Goal: Information Seeking & Learning: Learn about a topic

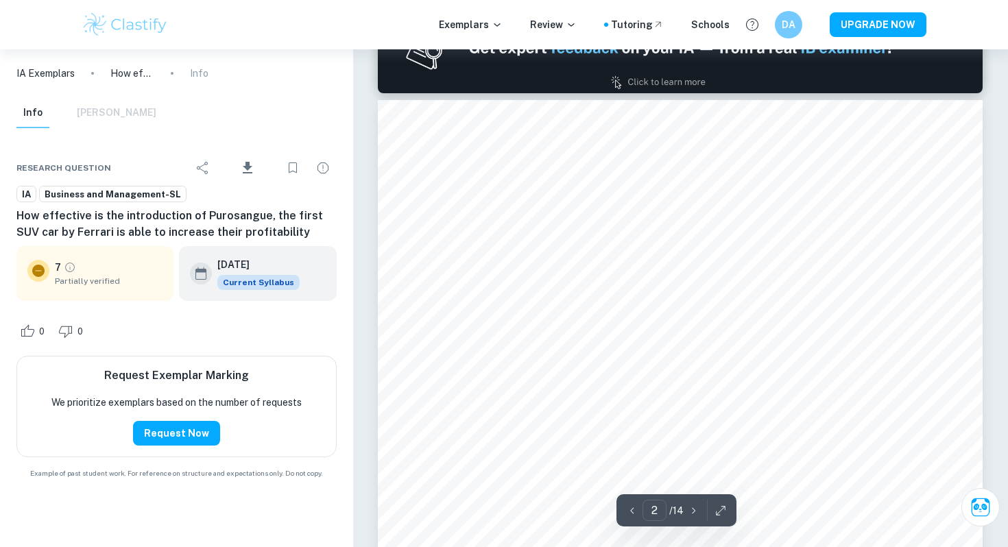
scroll to position [1341, 0]
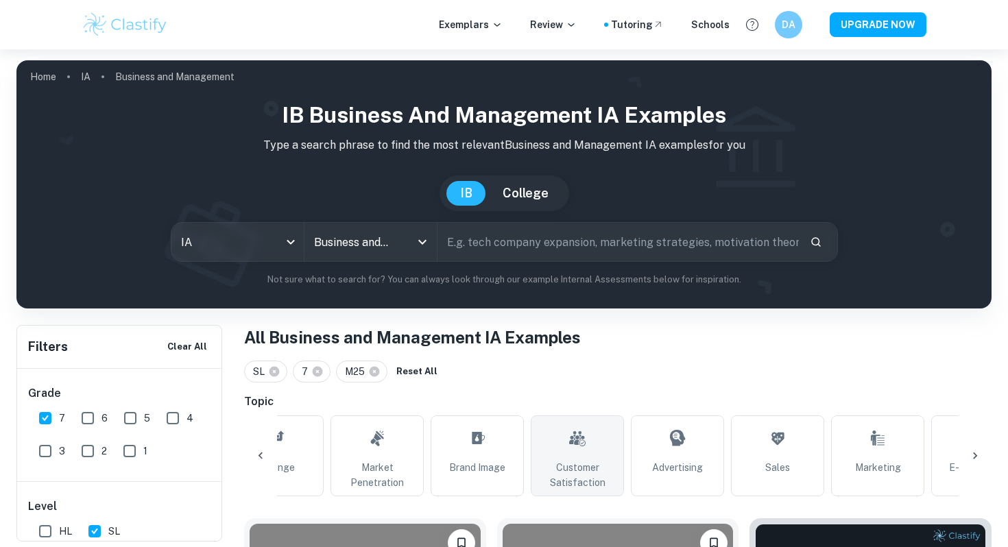
scroll to position [0, 459]
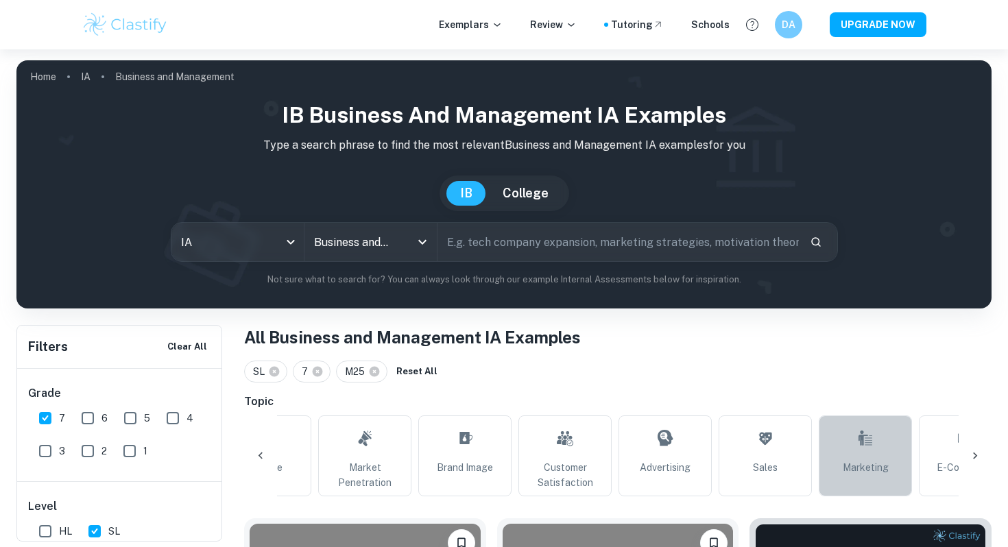
click at [883, 439] on link "Marketing" at bounding box center [864, 455] width 93 height 81
type input "Marketing"
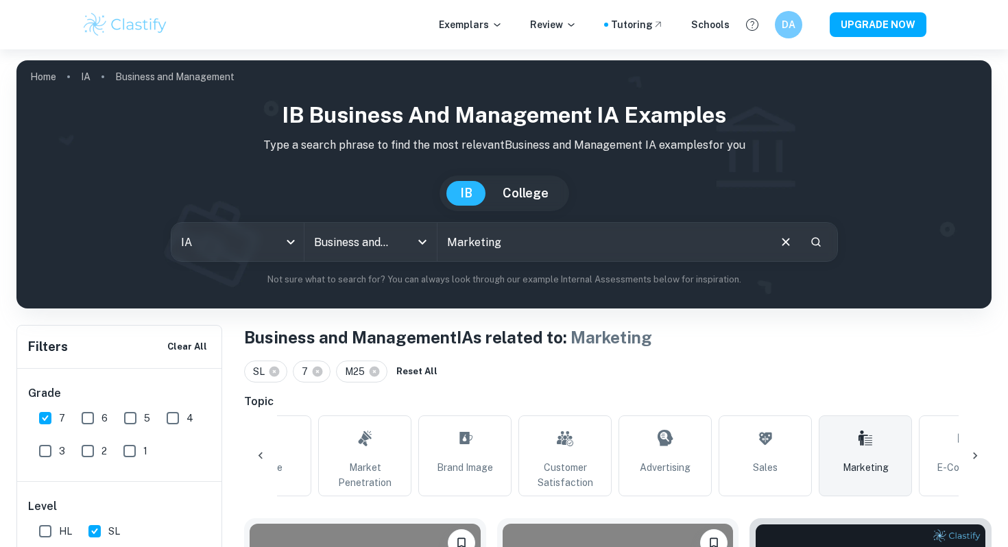
scroll to position [408, 0]
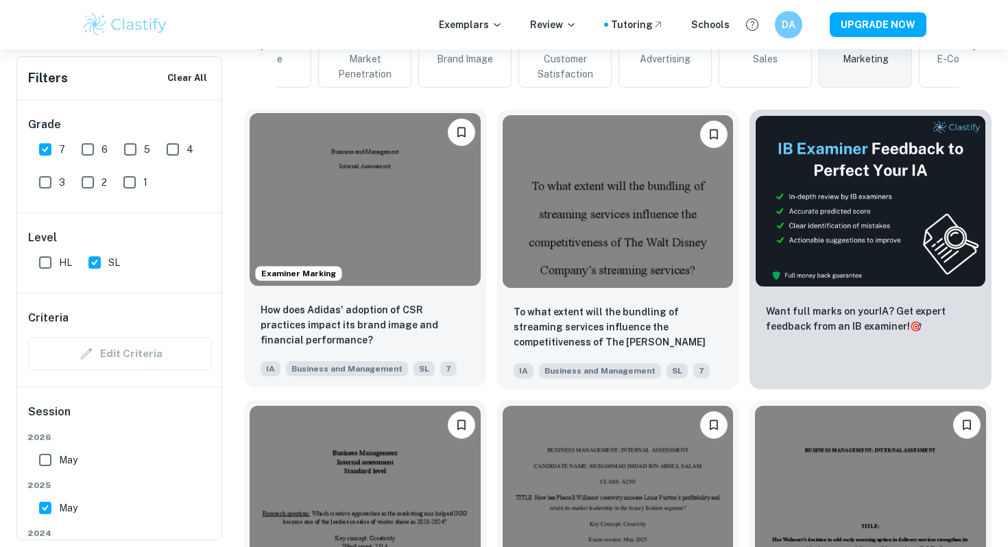
click at [448, 226] on img at bounding box center [364, 199] width 231 height 173
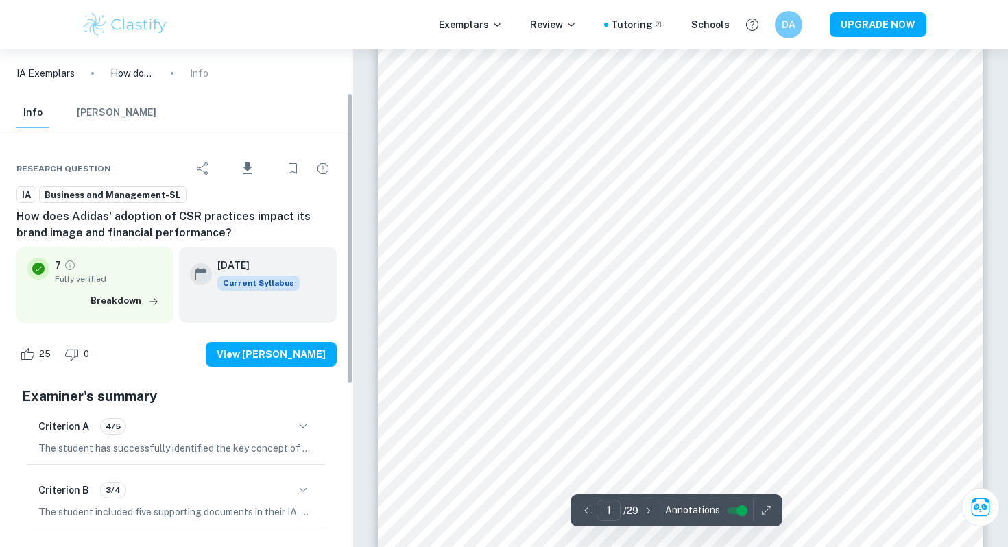
scroll to position [90, 0]
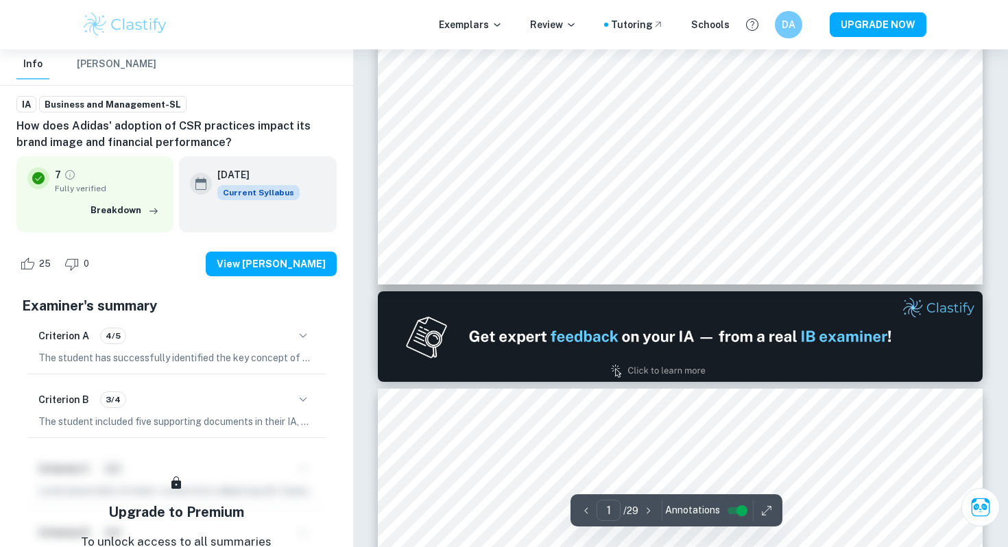
type input "2"
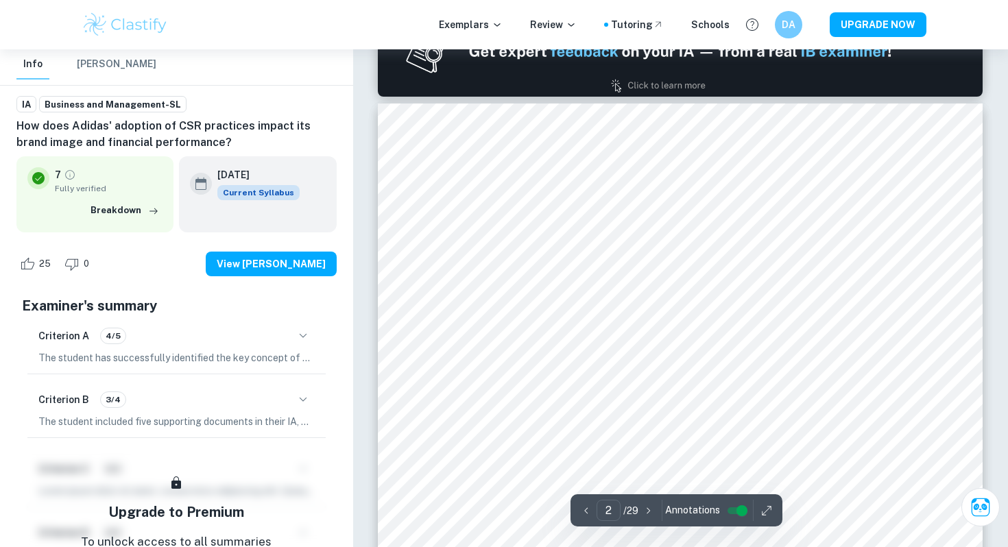
scroll to position [933, 0]
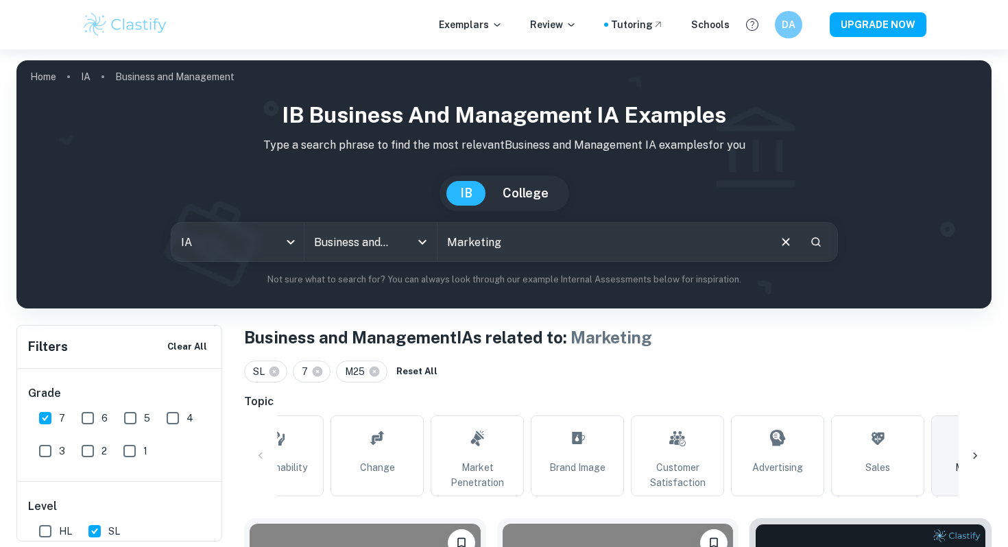
click at [524, 238] on input "Marketing" at bounding box center [602, 242] width 330 height 38
click at [486, 431] on link "Market Penetration" at bounding box center [476, 455] width 93 height 81
type input "Market Penetration"
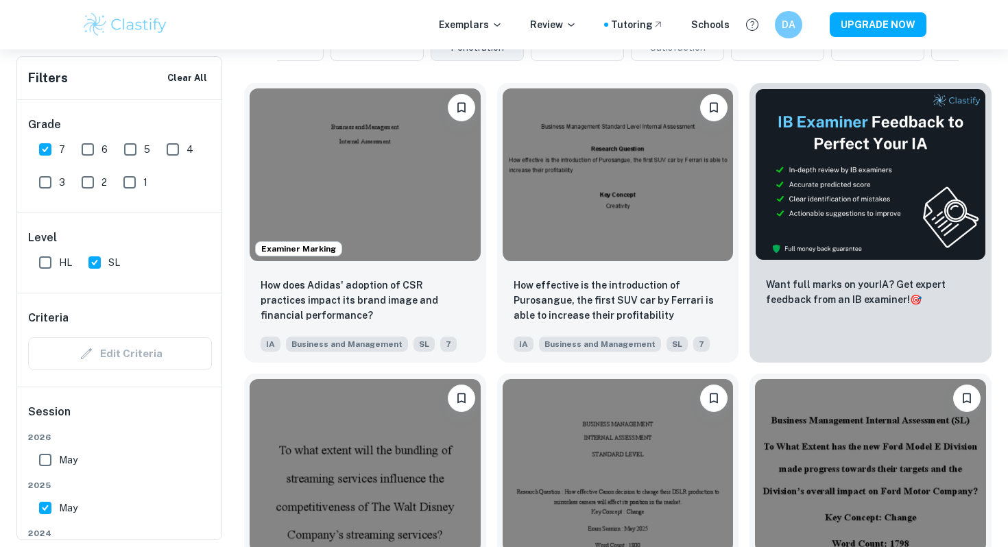
scroll to position [436, 0]
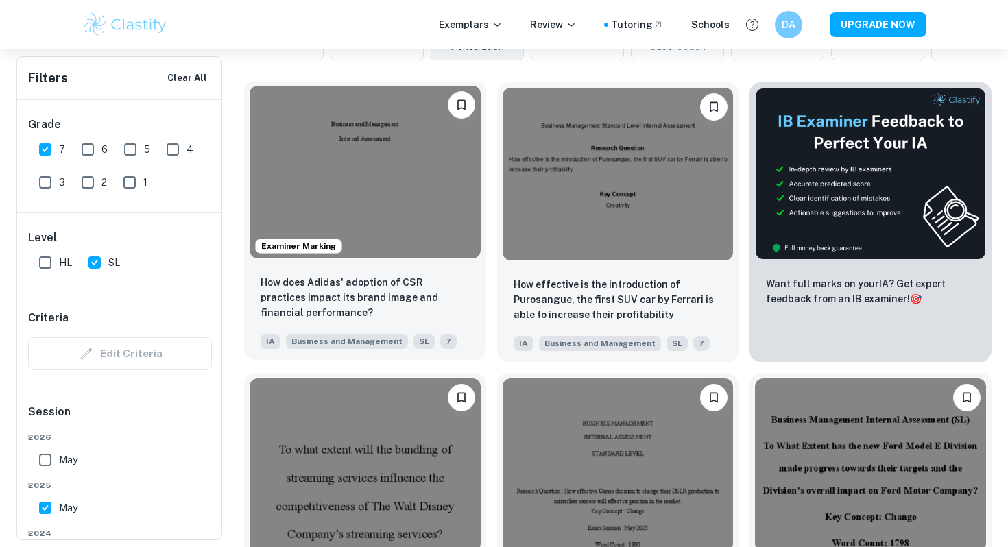
click at [421, 225] on img at bounding box center [364, 172] width 231 height 173
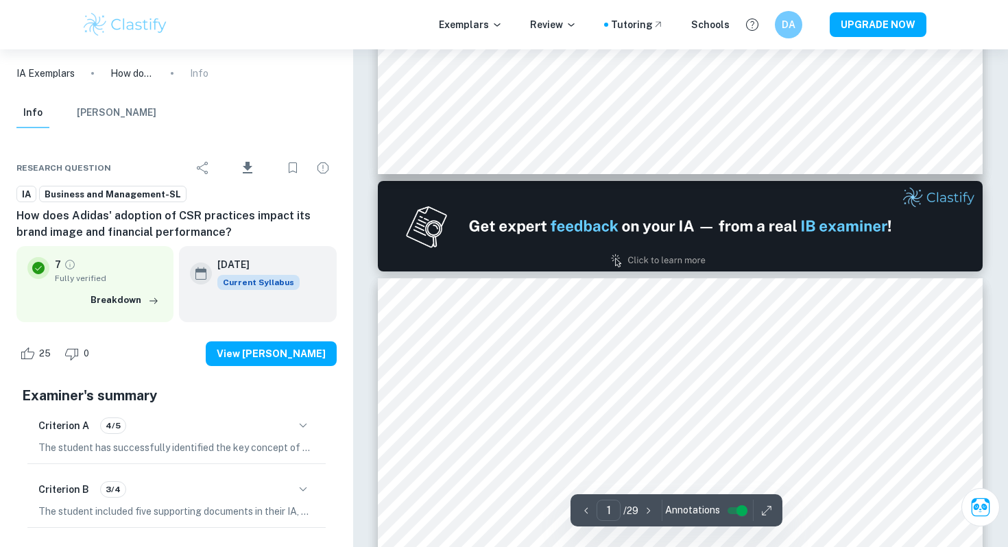
type input "2"
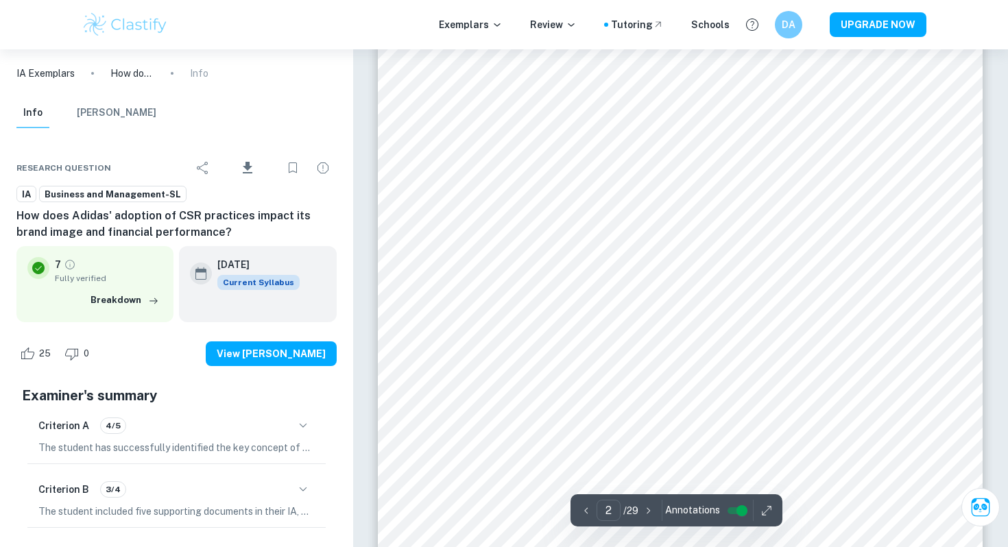
scroll to position [1021, 0]
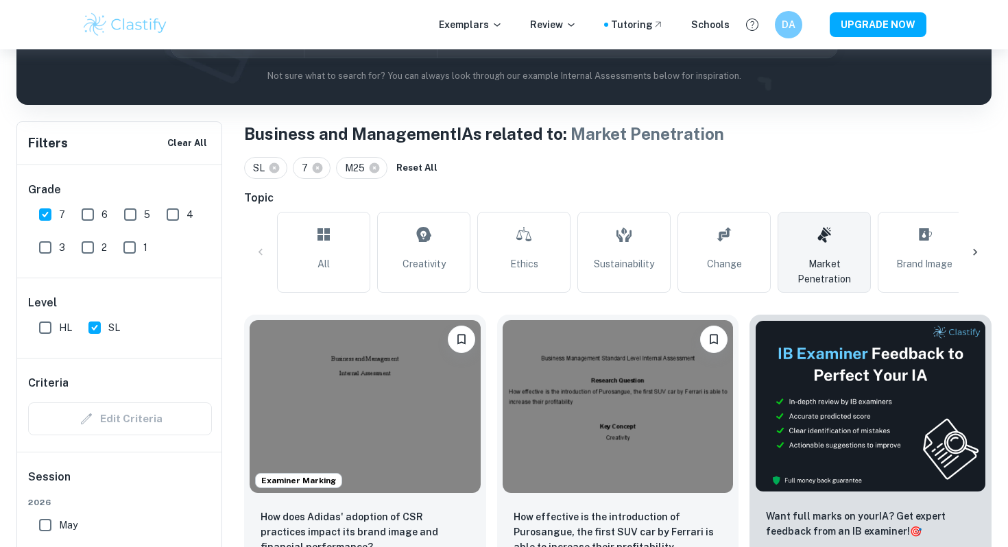
scroll to position [143, 0]
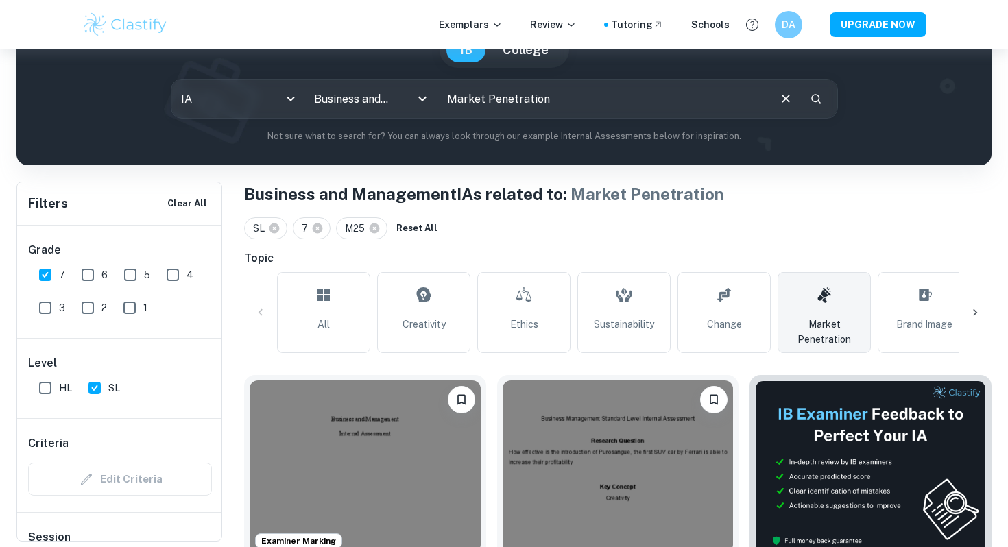
drag, startPoint x: 579, startPoint y: 103, endPoint x: 487, endPoint y: 98, distance: 92.0
click at [487, 98] on input "Market Penetration" at bounding box center [602, 99] width 330 height 38
type input "Market share"
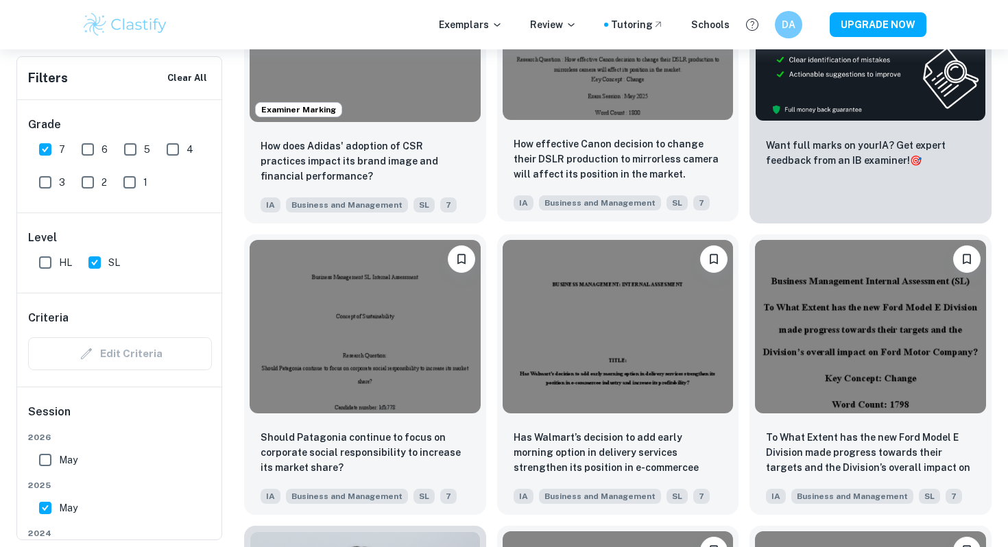
scroll to position [707, 0]
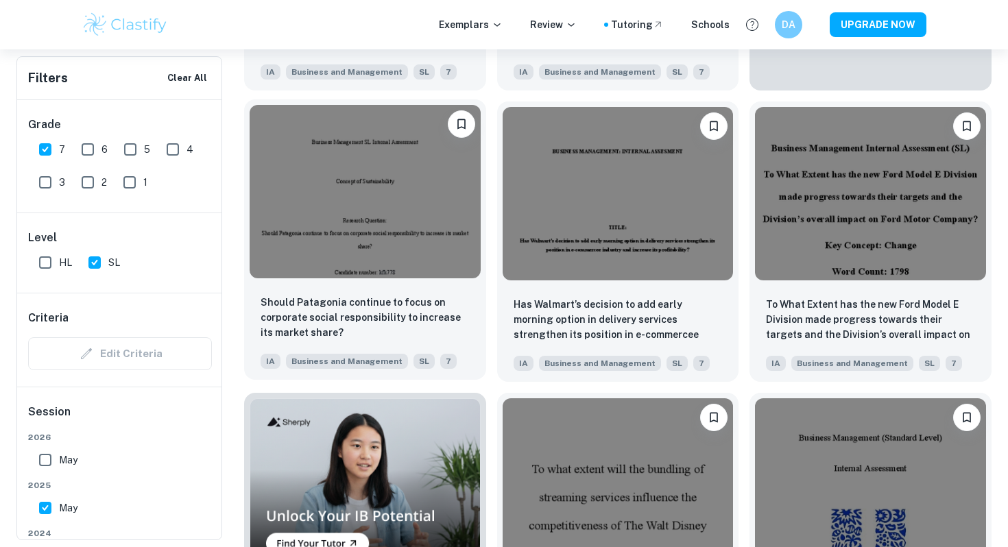
click at [443, 230] on img at bounding box center [364, 191] width 231 height 173
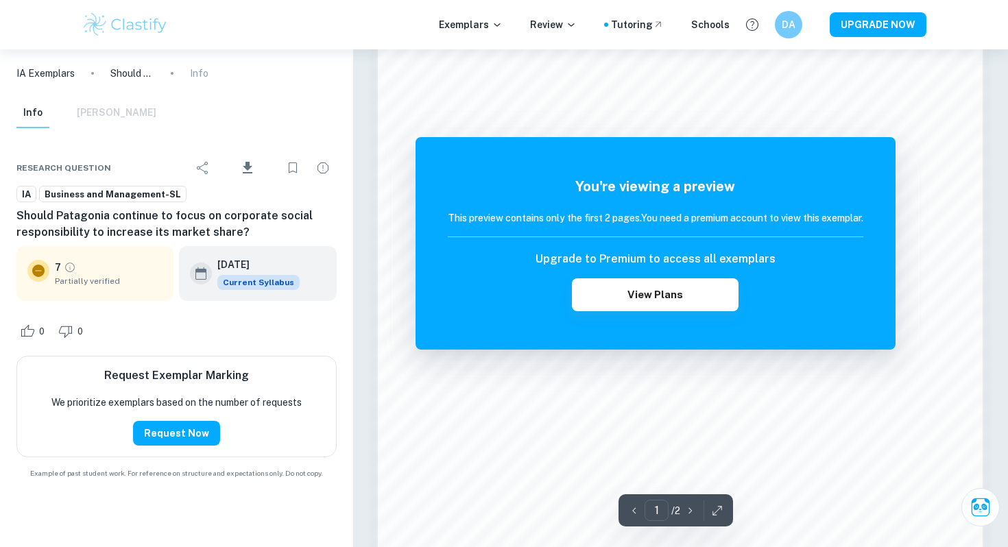
scroll to position [885, 0]
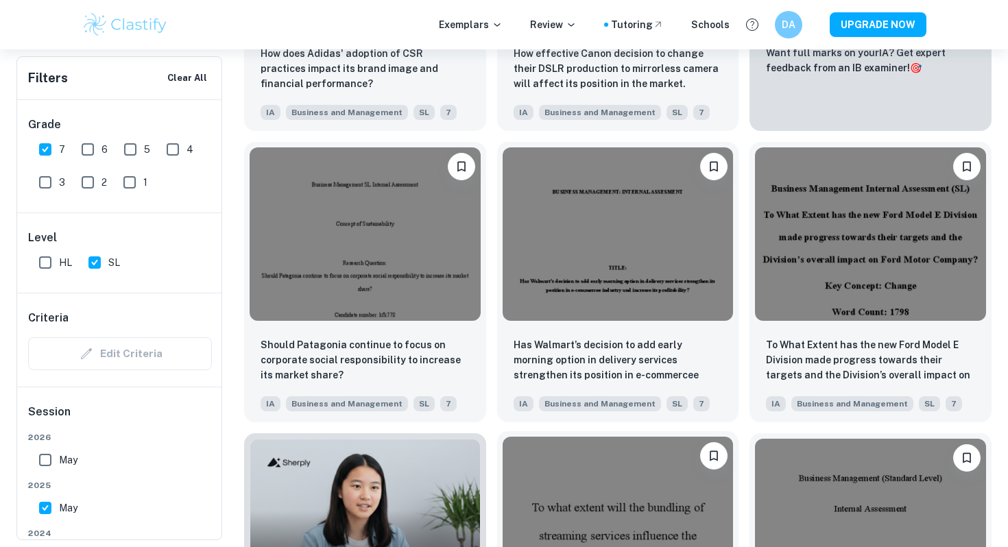
scroll to position [660, 0]
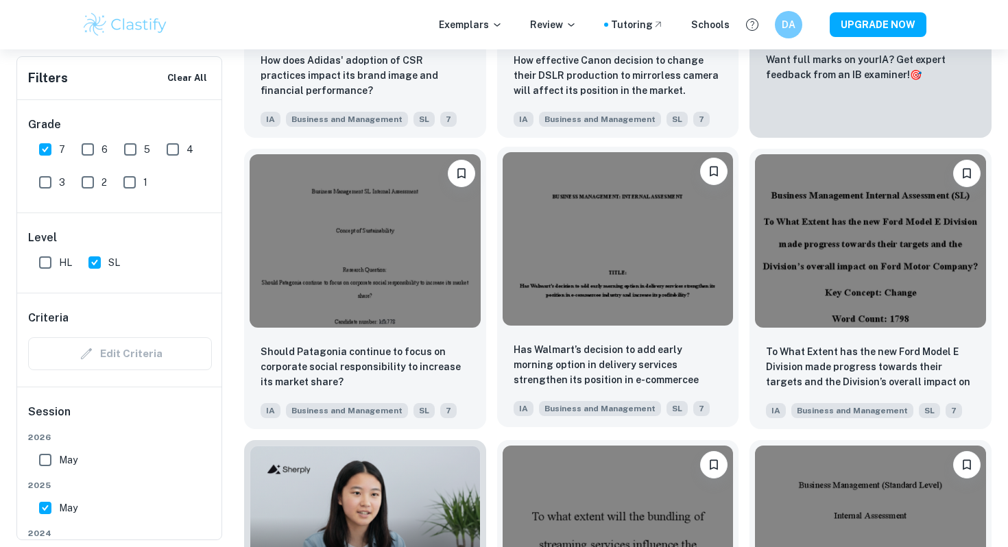
click at [633, 288] on img at bounding box center [617, 238] width 231 height 173
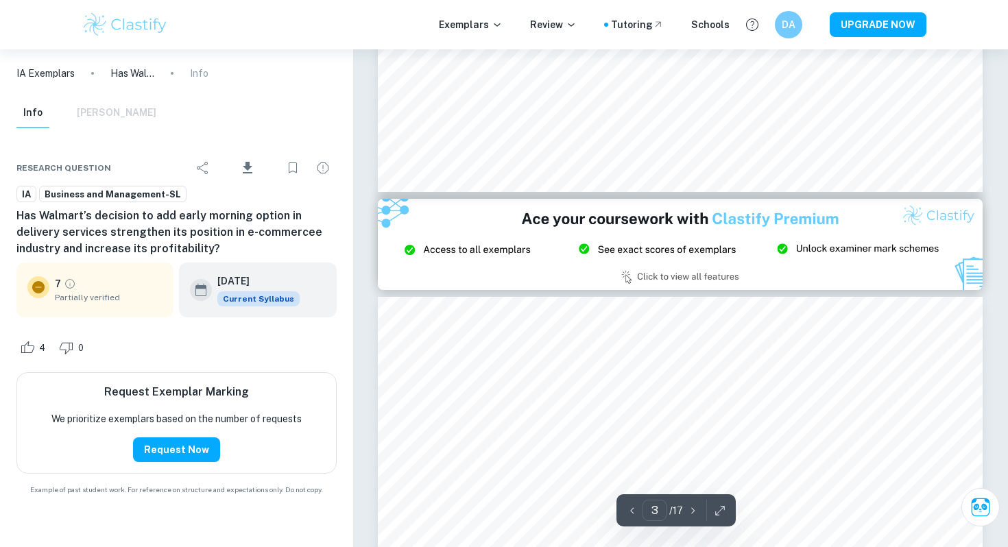
type input "2"
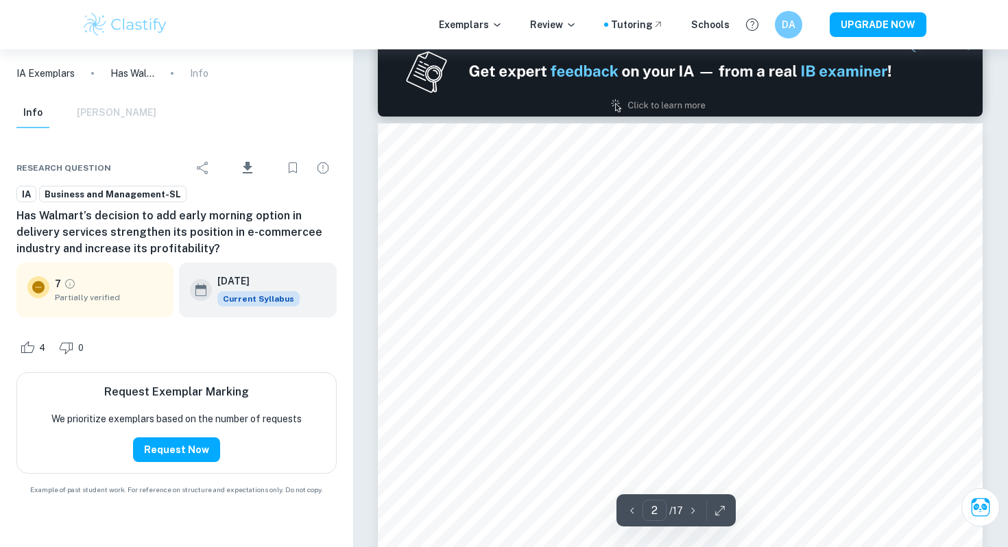
scroll to position [768, 0]
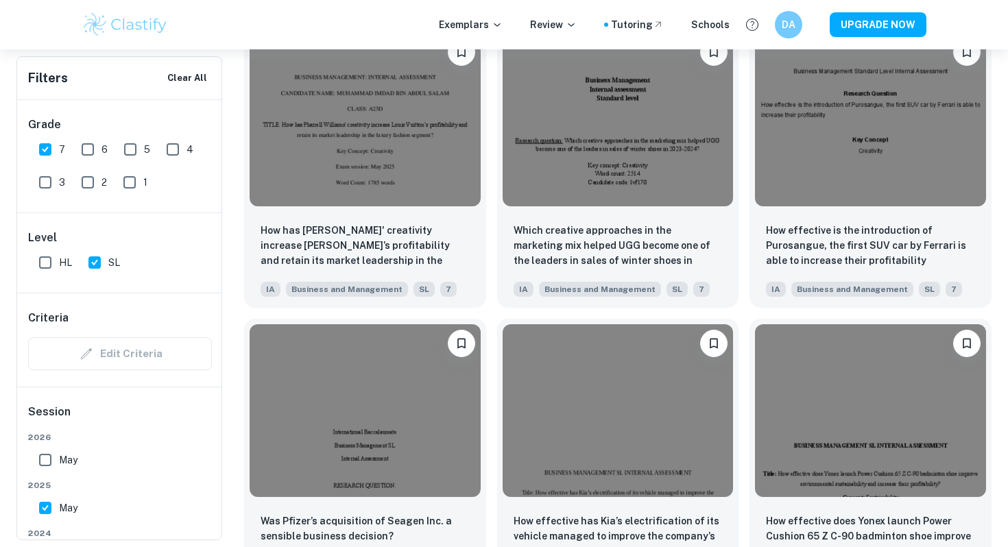
scroll to position [1366, 0]
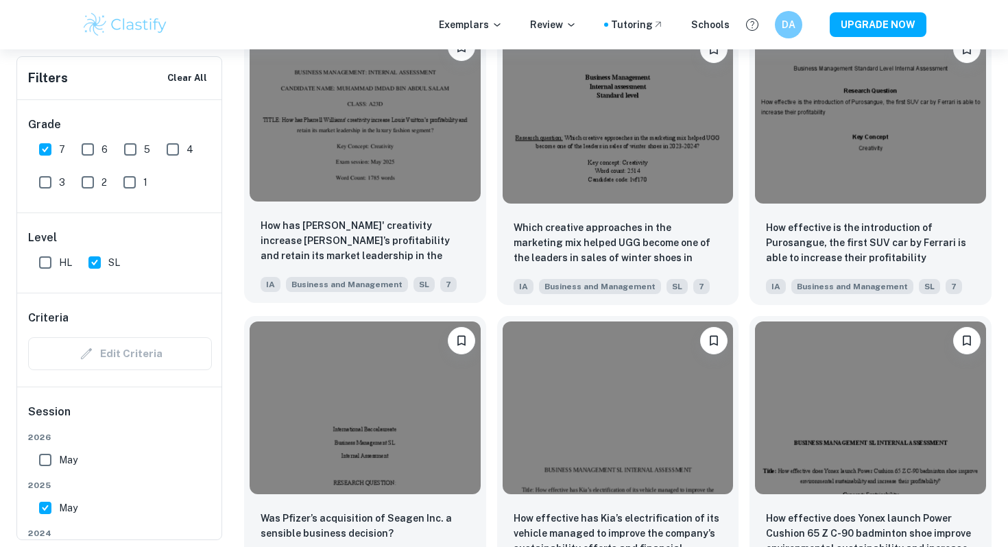
click at [459, 178] on img at bounding box center [364, 114] width 231 height 173
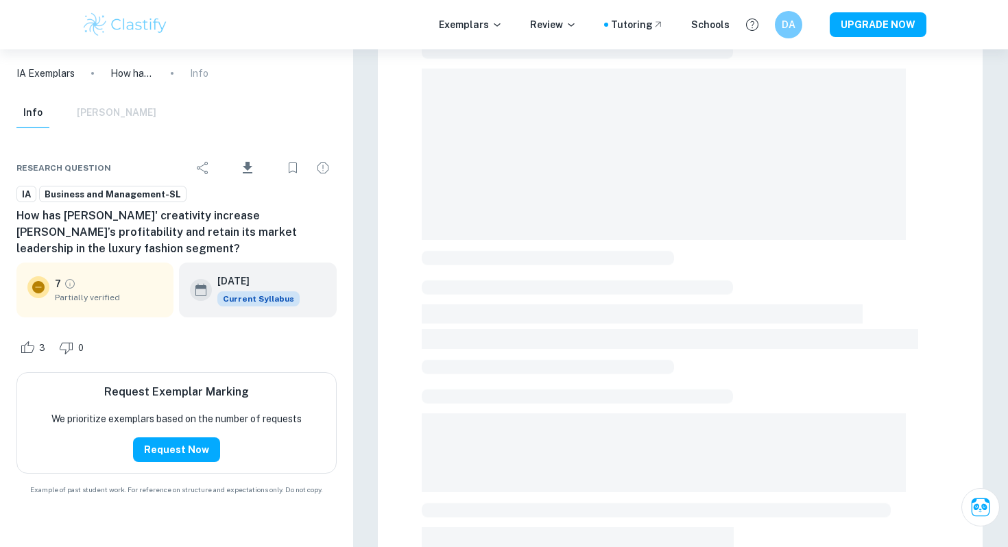
scroll to position [371, 0]
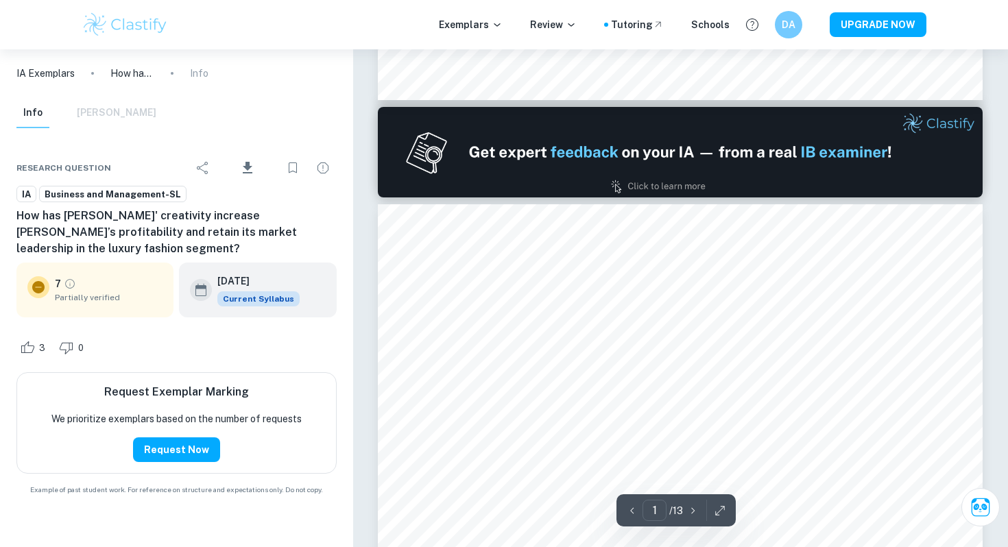
type input "2"
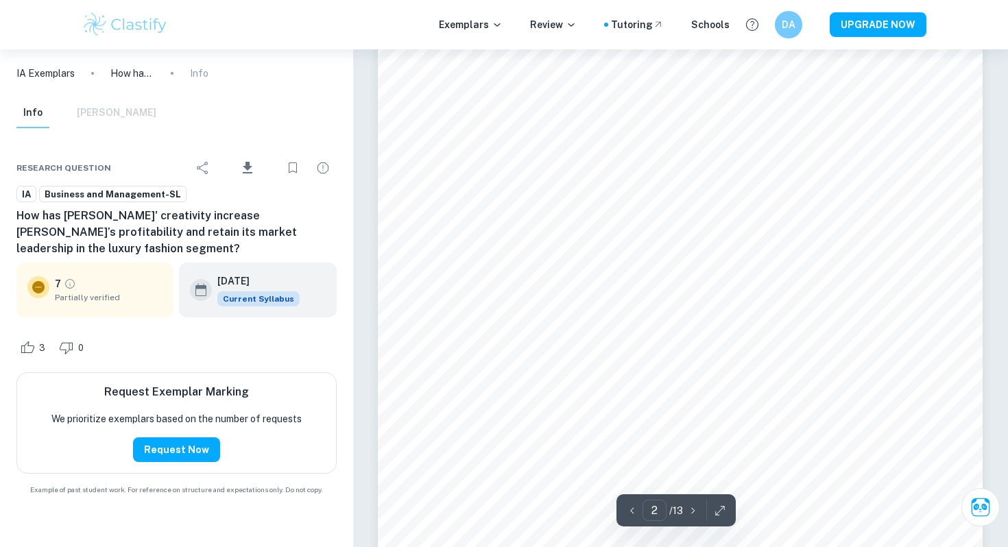
scroll to position [987, 0]
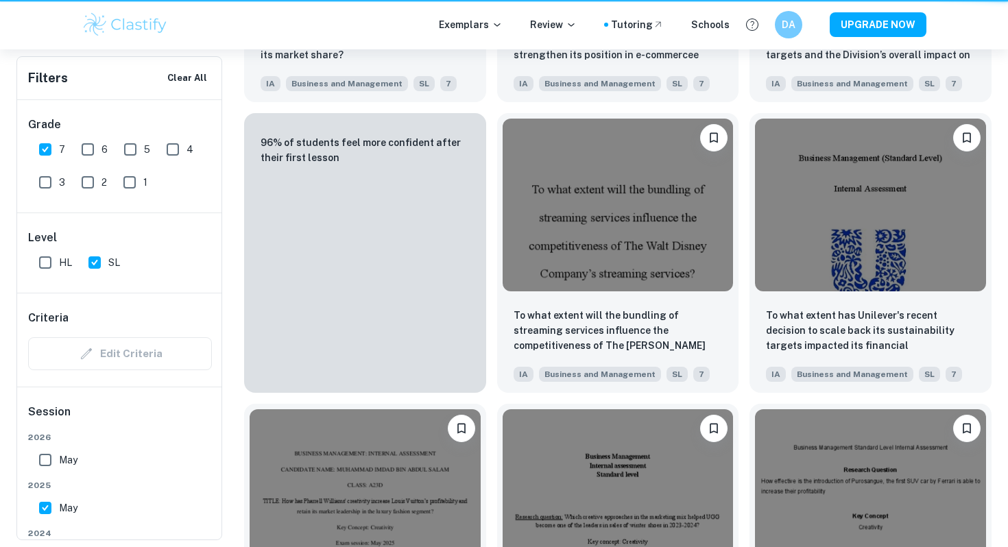
scroll to position [1366, 0]
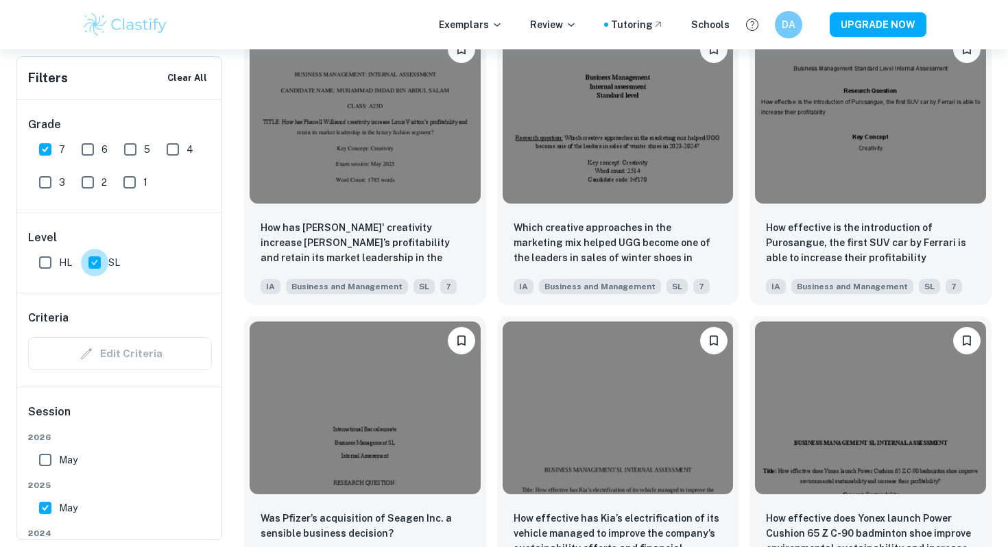
click at [97, 267] on input "SL" at bounding box center [94, 262] width 27 height 27
checkbox input "false"
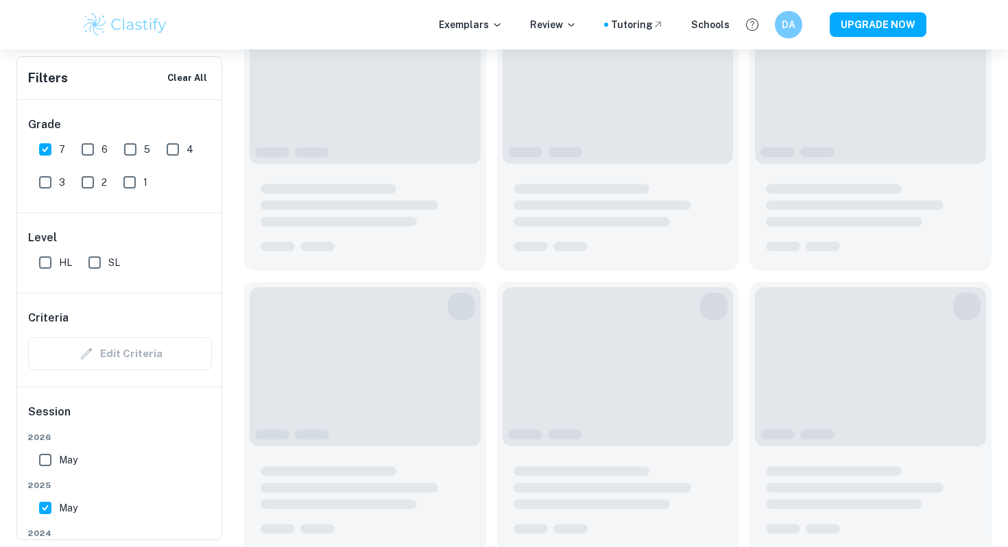
click at [40, 151] on input "7" at bounding box center [45, 149] width 27 height 27
checkbox input "false"
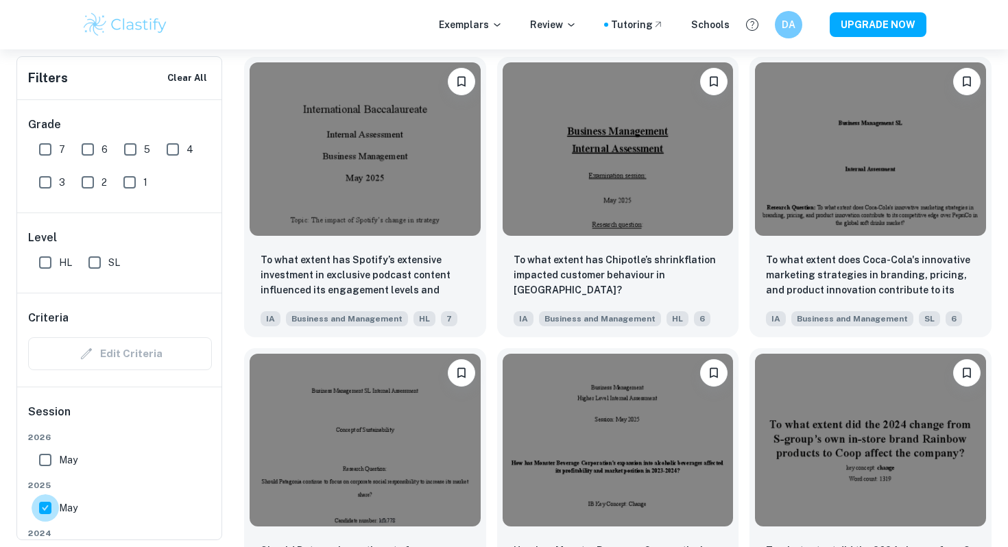
click at [45, 506] on input "May" at bounding box center [45, 507] width 27 height 27
checkbox input "false"
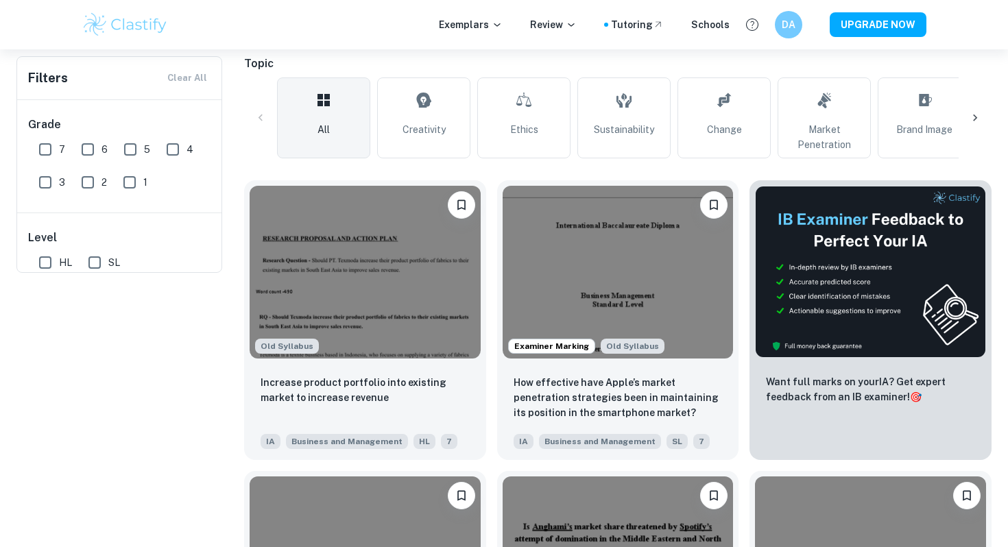
scroll to position [0, 0]
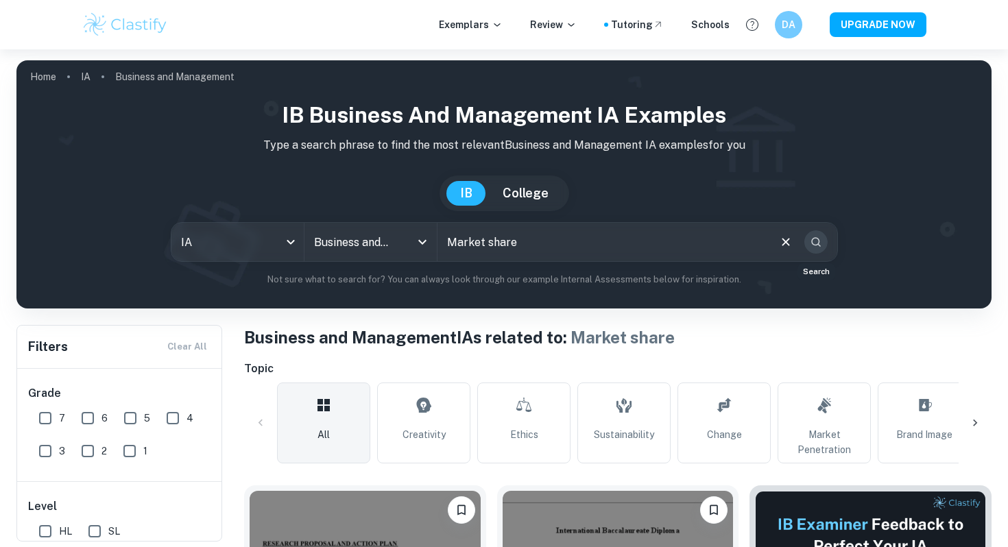
click at [811, 243] on icon "Search" at bounding box center [816, 242] width 10 height 10
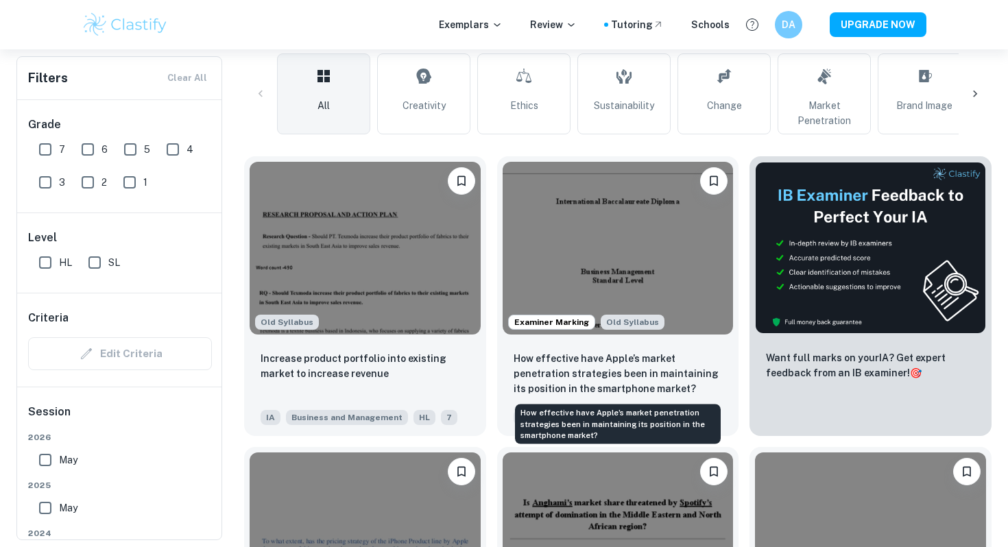
scroll to position [330, 0]
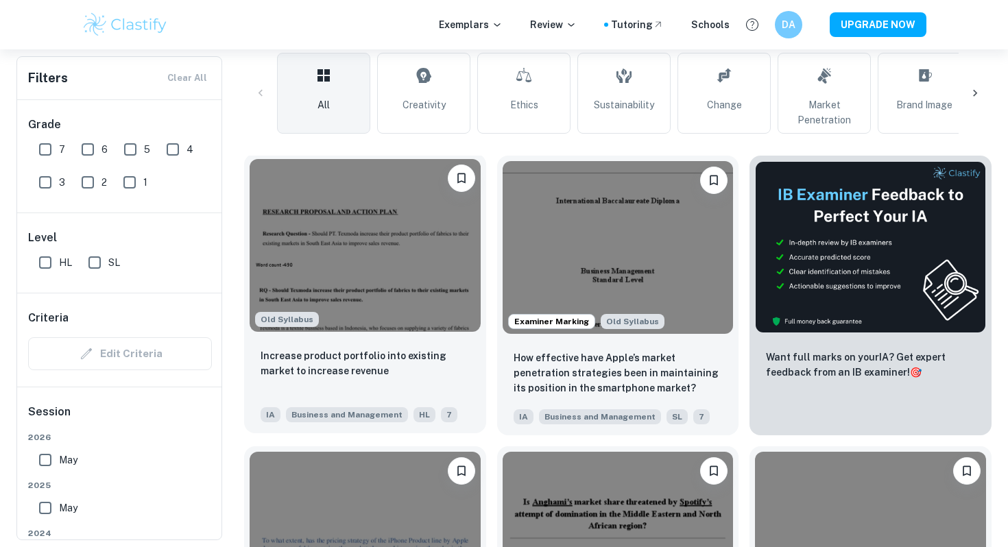
click at [411, 283] on img at bounding box center [364, 245] width 231 height 173
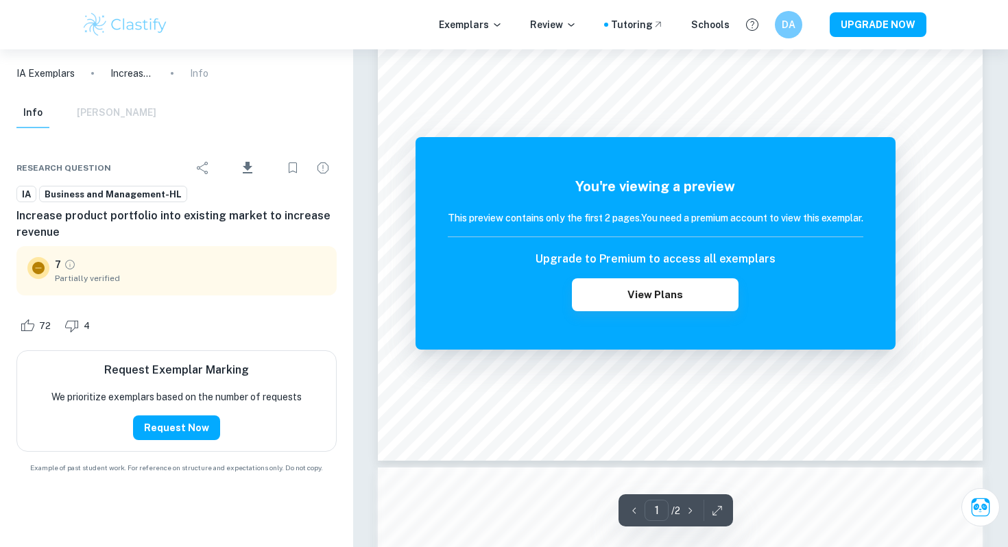
scroll to position [598, 0]
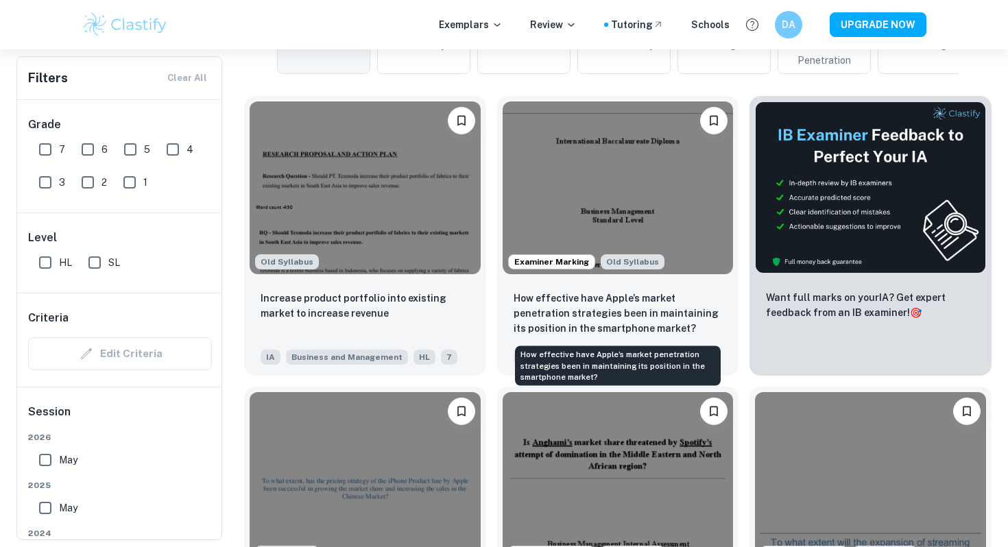
scroll to position [409, 0]
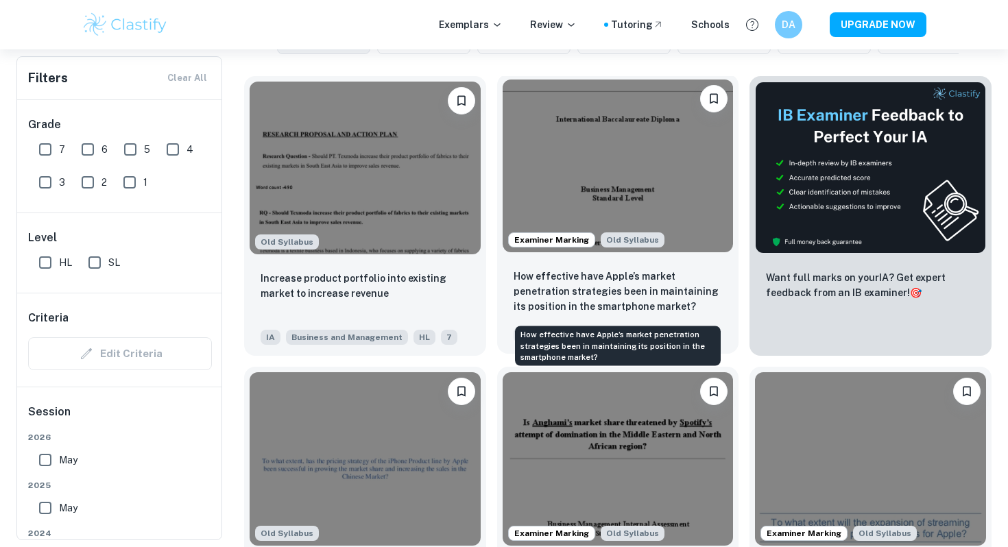
click at [651, 286] on p "How effective have Apple’s market penetration strategies been in maintaining it…" at bounding box center [617, 291] width 209 height 45
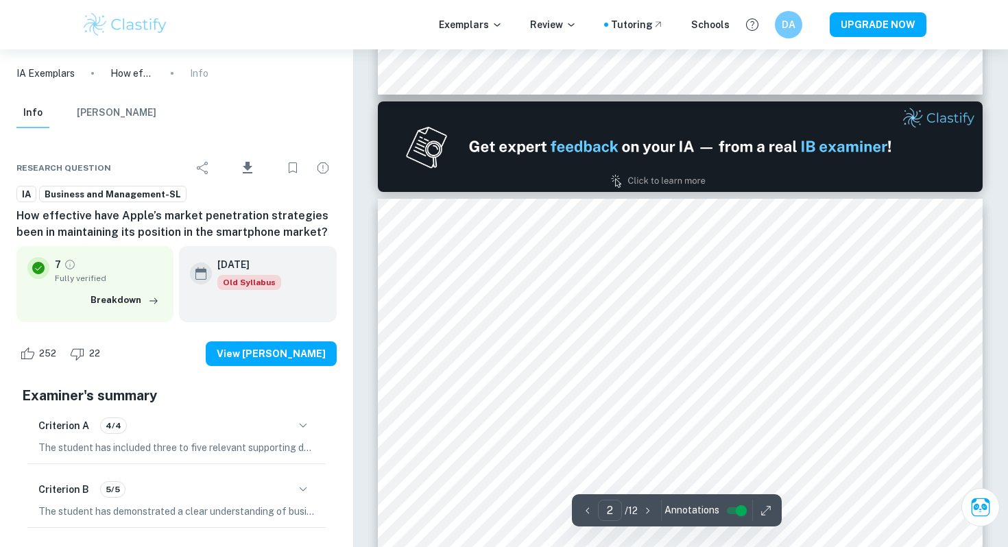
scroll to position [1038, 0]
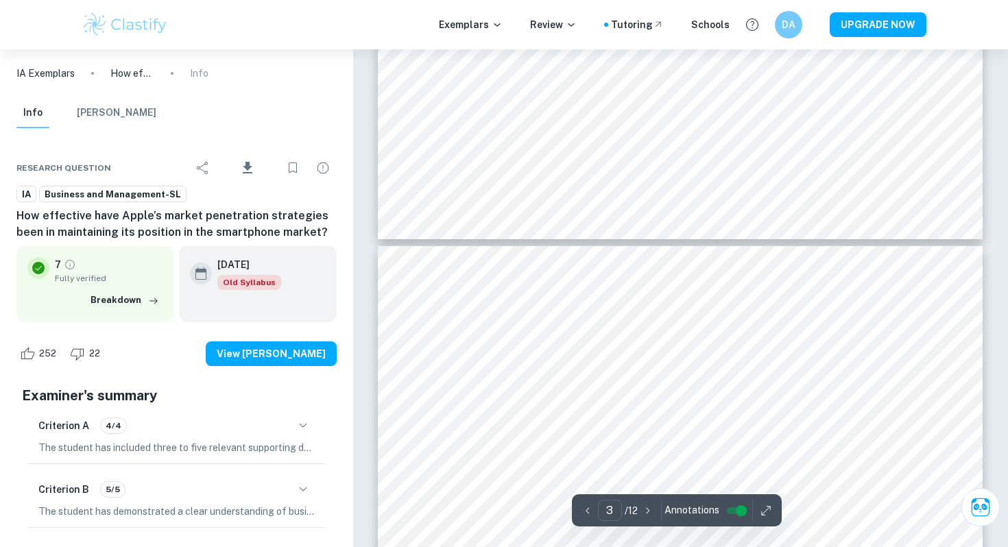
type input "4"
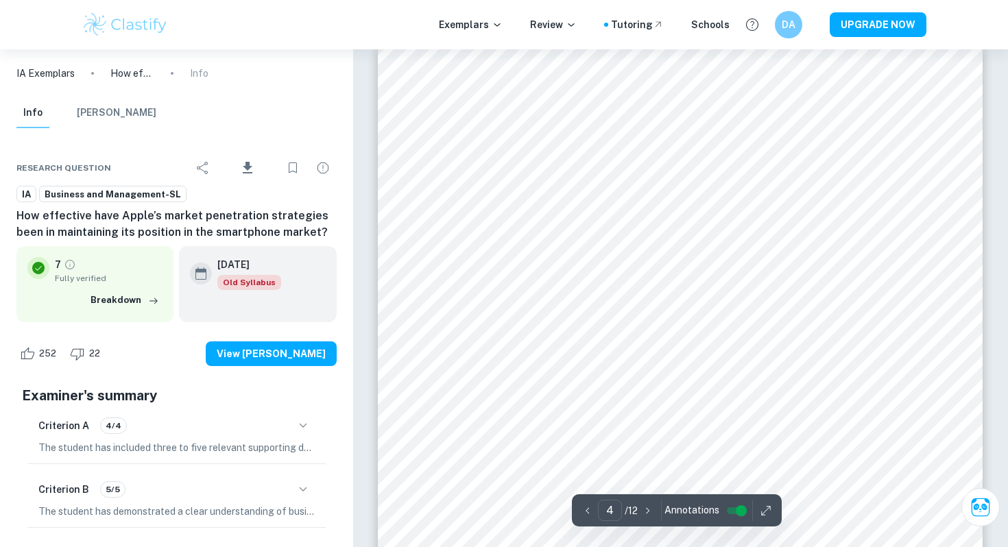
scroll to position [2921, 0]
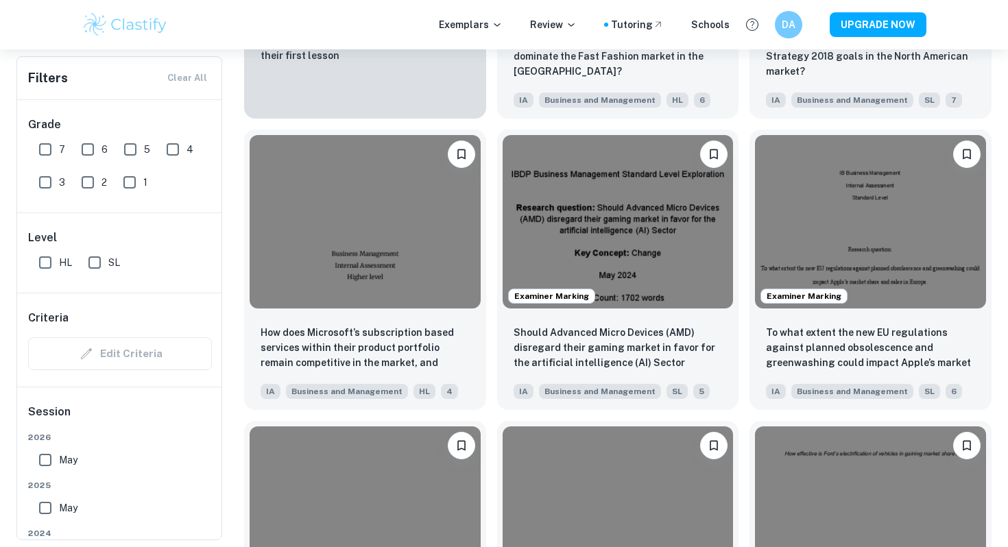
scroll to position [1354, 0]
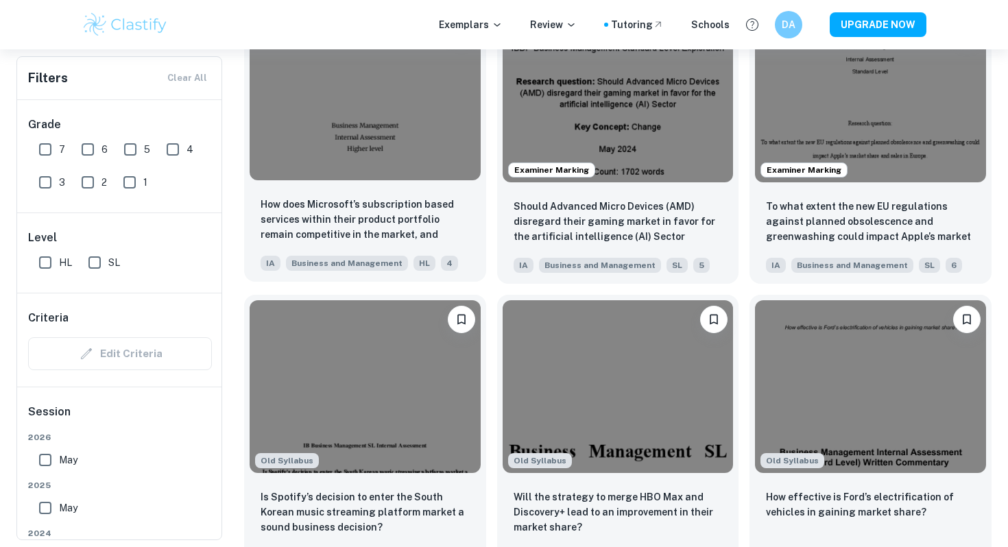
click at [414, 151] on img at bounding box center [364, 93] width 231 height 173
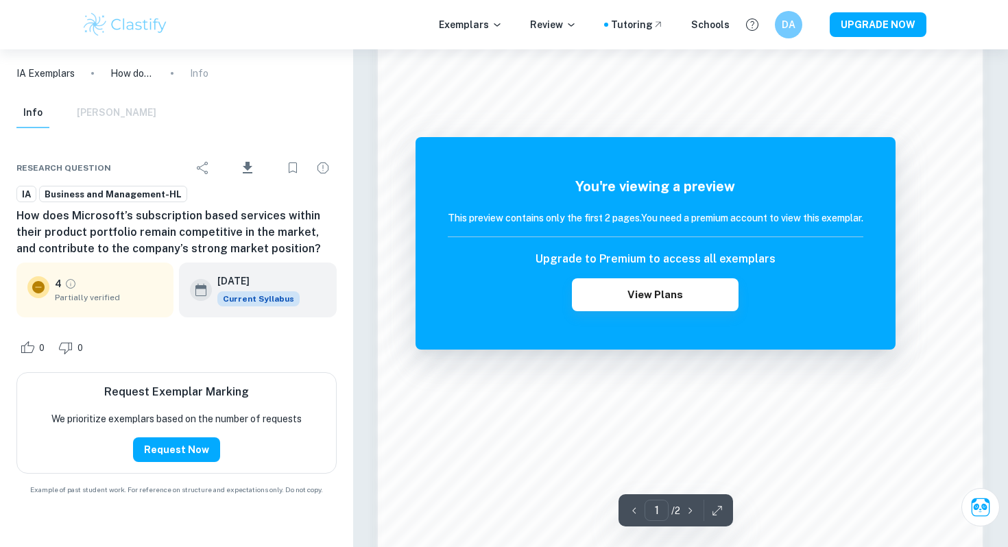
scroll to position [1058, 0]
